Goal: Find specific page/section: Find specific page/section

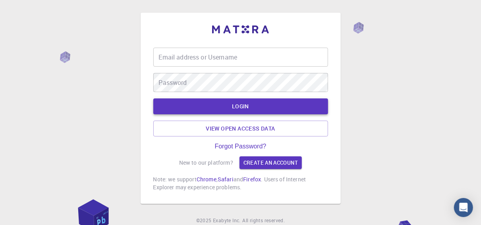
type input "rahat4790"
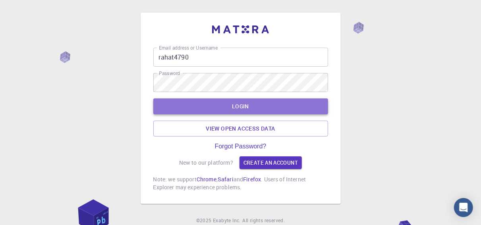
click at [245, 108] on button "LOGIN" at bounding box center [240, 107] width 175 height 16
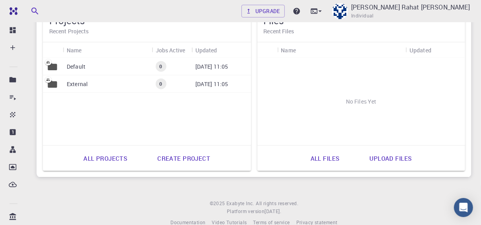
scroll to position [396, 0]
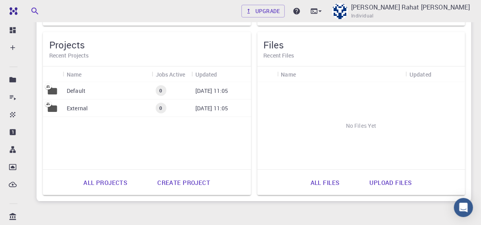
click at [122, 111] on div "External" at bounding box center [107, 108] width 89 height 17
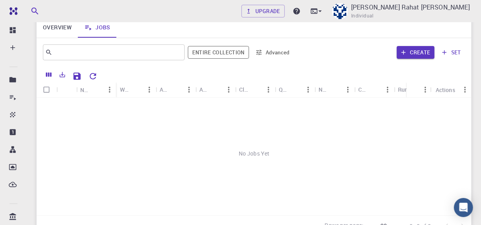
scroll to position [69, 0]
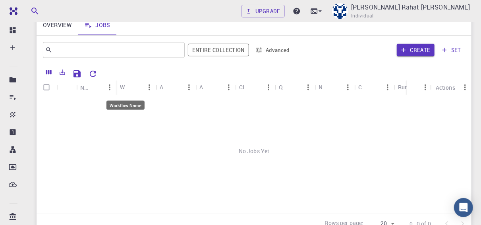
click at [125, 88] on div "Workflow Name" at bounding box center [125, 88] width 10 height 16
click at [163, 89] on div "Application" at bounding box center [165, 88] width 10 height 16
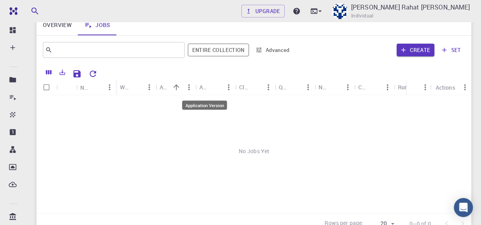
click at [205, 89] on div "Application Version" at bounding box center [205, 88] width 10 height 16
click at [245, 88] on div "Cluster" at bounding box center [244, 88] width 10 height 16
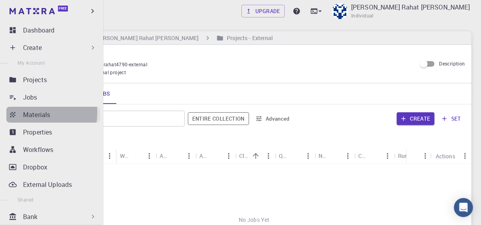
click at [23, 113] on p "Materials" at bounding box center [36, 115] width 27 height 10
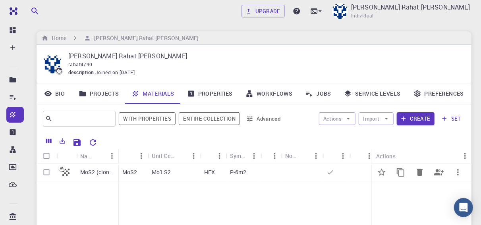
scroll to position [28, 0]
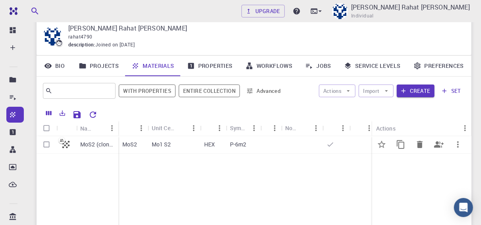
click at [163, 142] on p "Mo1 S2" at bounding box center [161, 145] width 19 height 8
